Goal: Browse casually: Explore the website without a specific task or goal

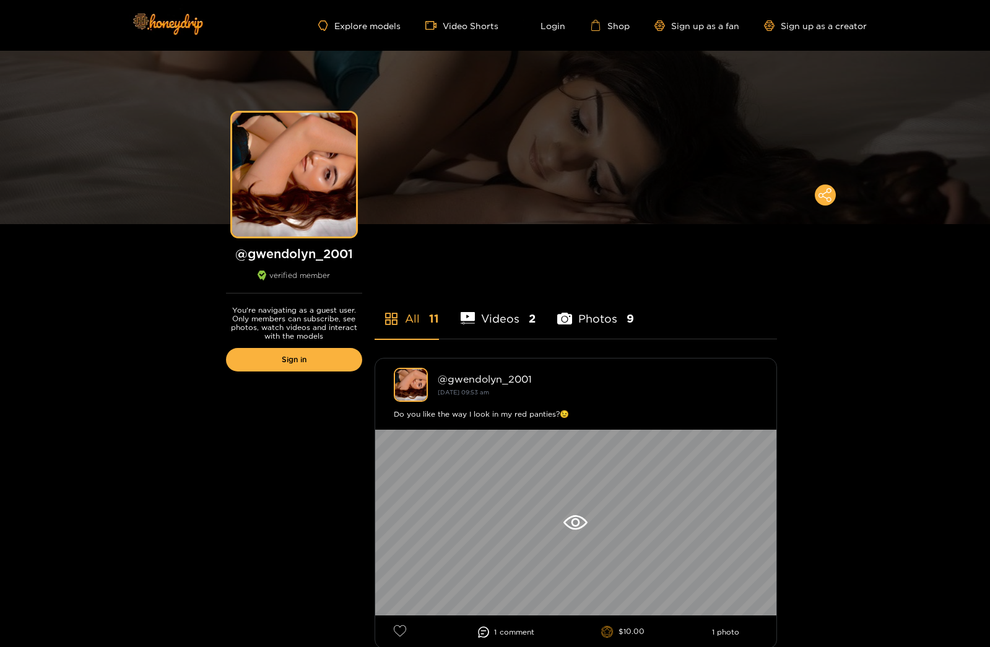
scroll to position [316, 0]
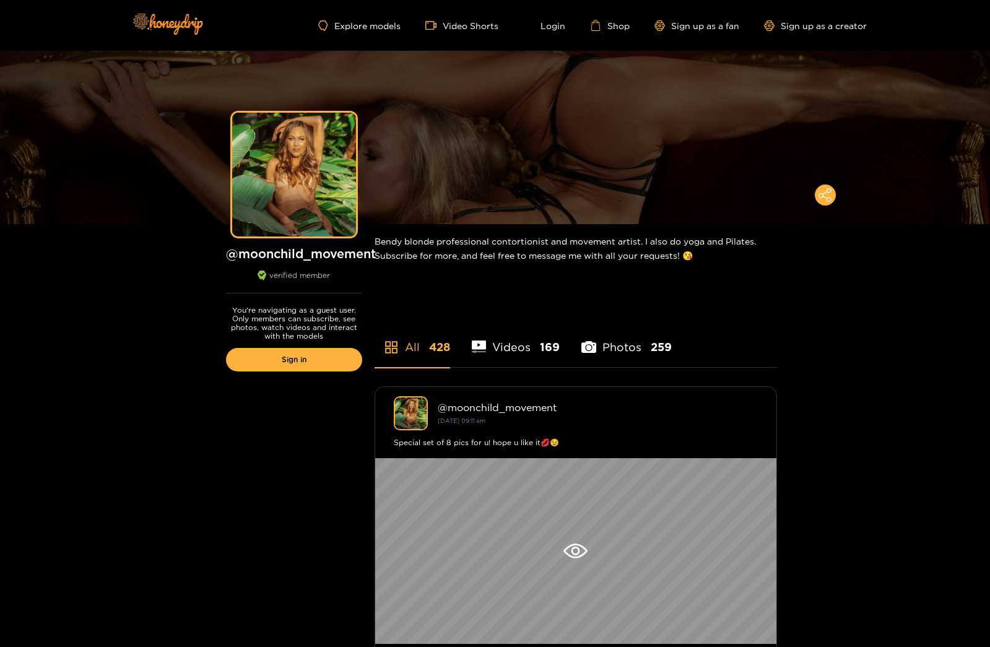
click at [331, 251] on h1 "@ moonchild_movement" at bounding box center [294, 253] width 136 height 15
